Goal: Information Seeking & Learning: Find specific page/section

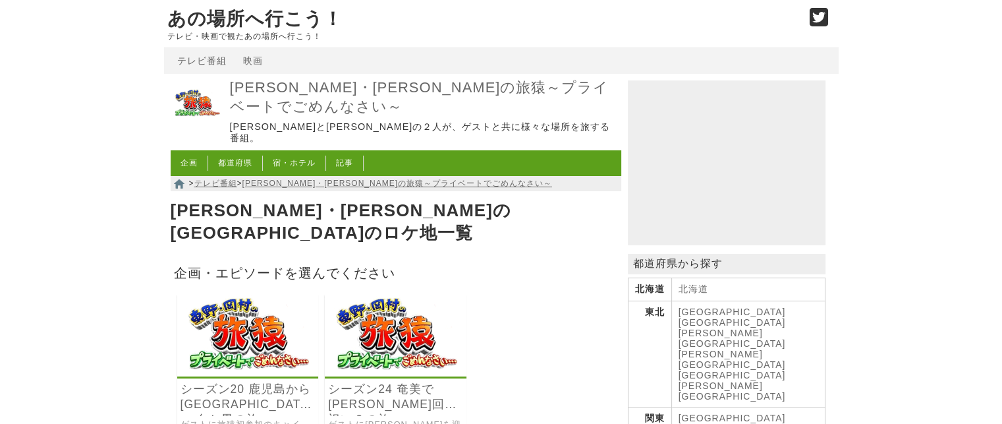
click at [221, 326] on img at bounding box center [248, 335] width 142 height 82
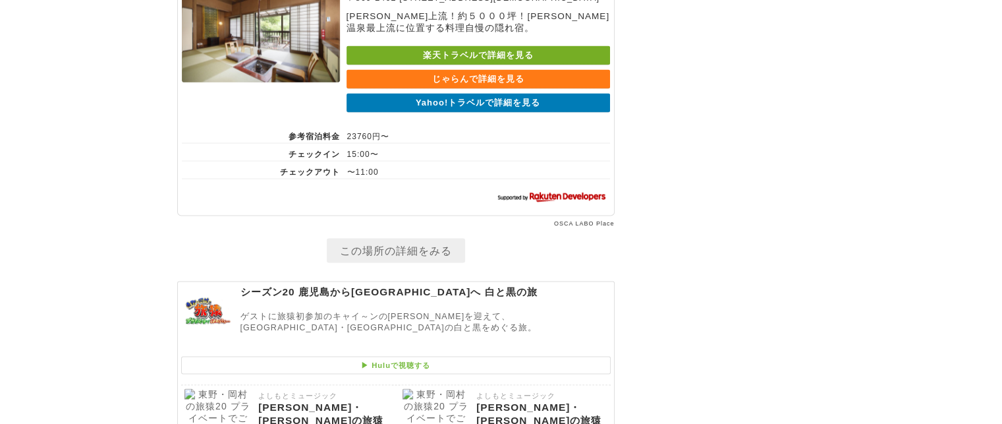
scroll to position [7762, 0]
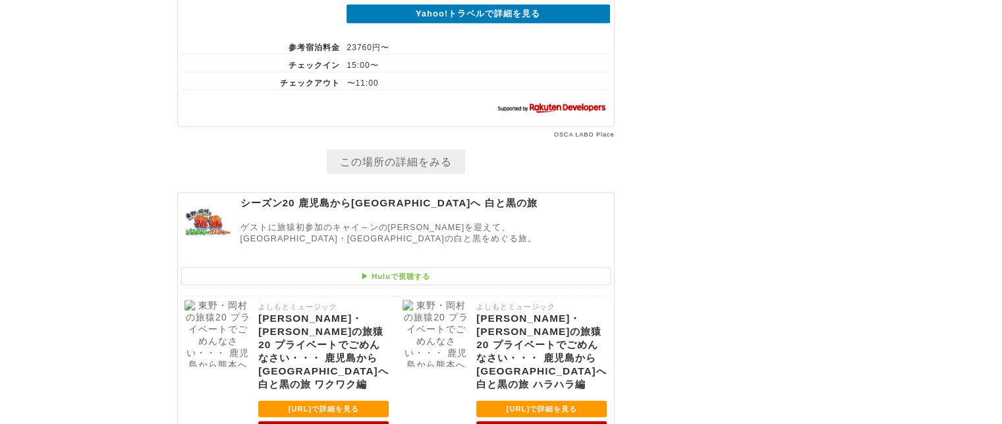
drag, startPoint x: 999, startPoint y: 299, endPoint x: 1000, endPoint y: 265, distance: 33.6
drag, startPoint x: 1000, startPoint y: 265, endPoint x: 1012, endPoint y: 381, distance: 116.5
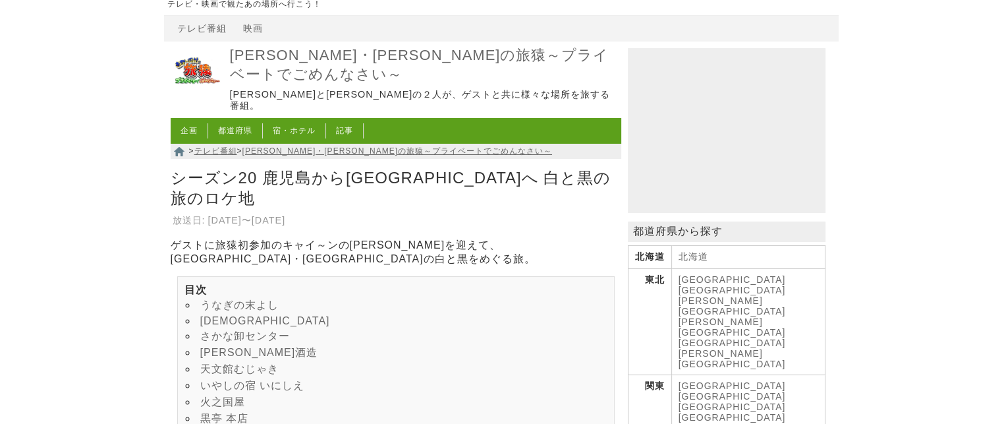
scroll to position [0, 0]
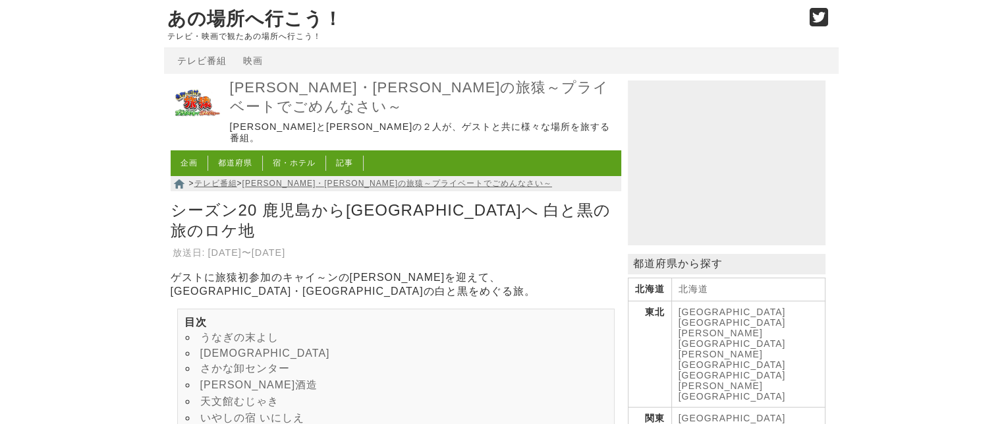
click at [239, 331] on link "うなぎの末よし" at bounding box center [239, 336] width 78 height 11
